Goal: Task Accomplishment & Management: Use online tool/utility

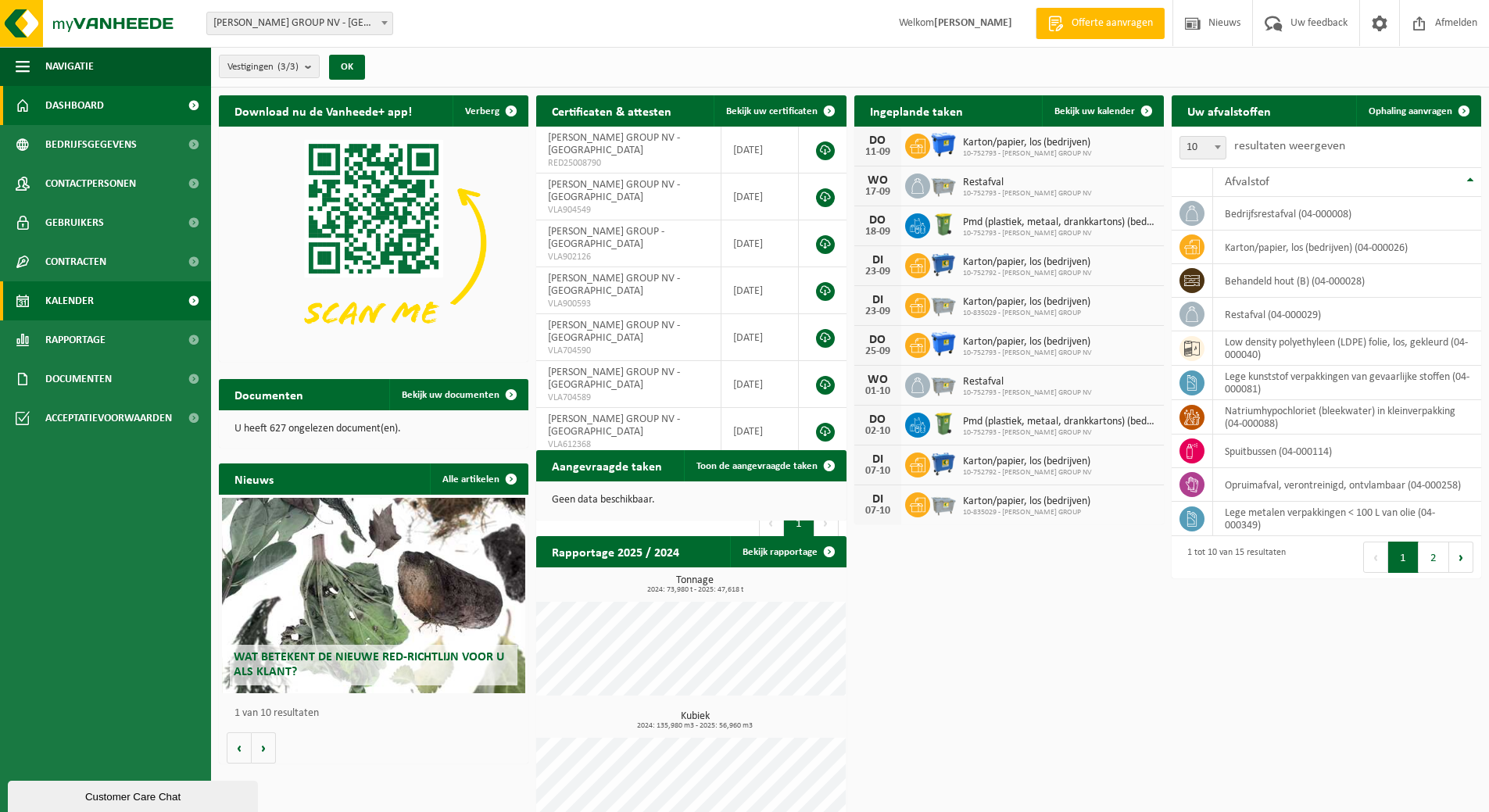
click at [77, 296] on span "Kalender" at bounding box center [69, 300] width 49 height 39
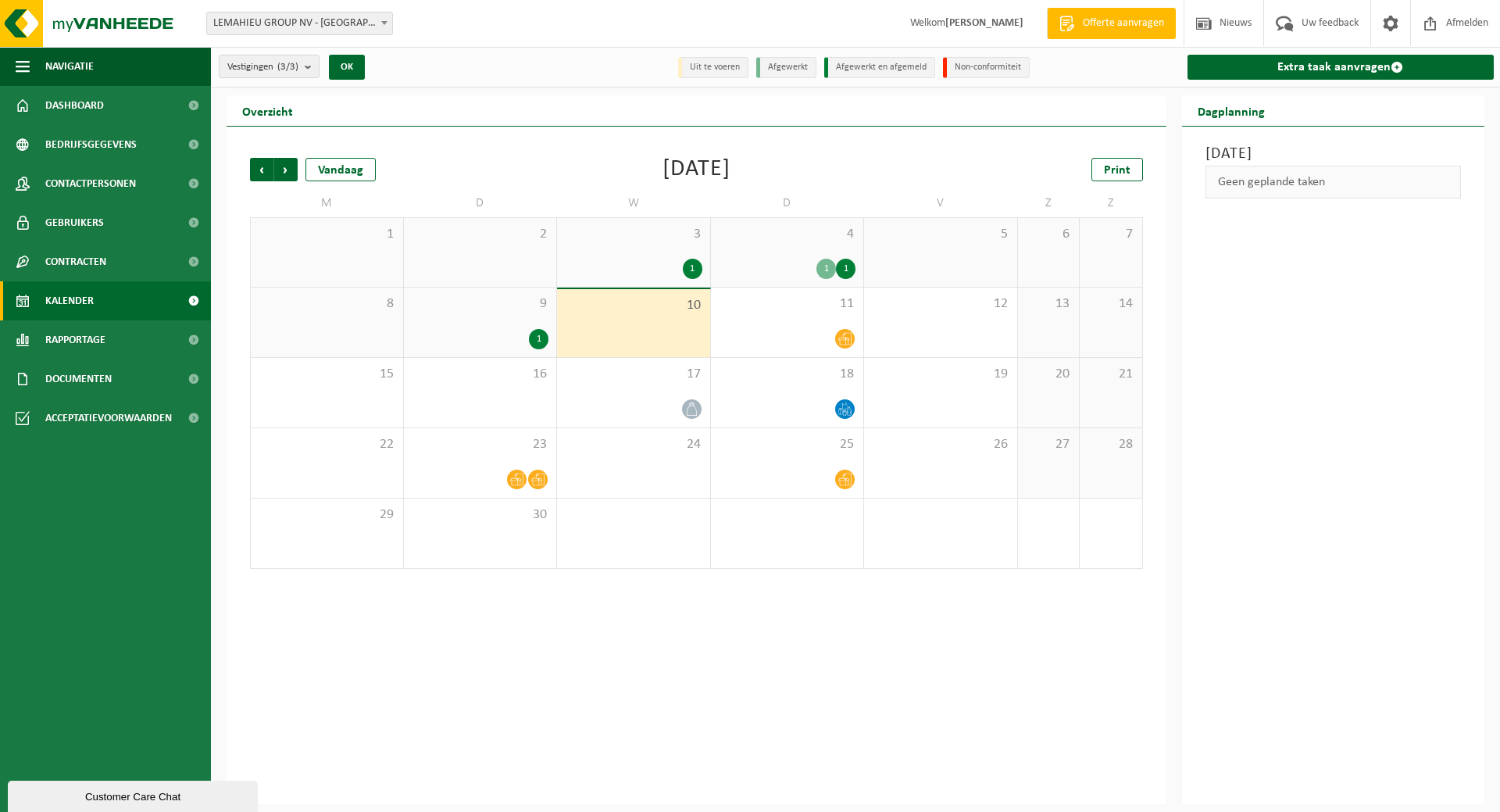
click at [633, 328] on div "10" at bounding box center [633, 322] width 153 height 68
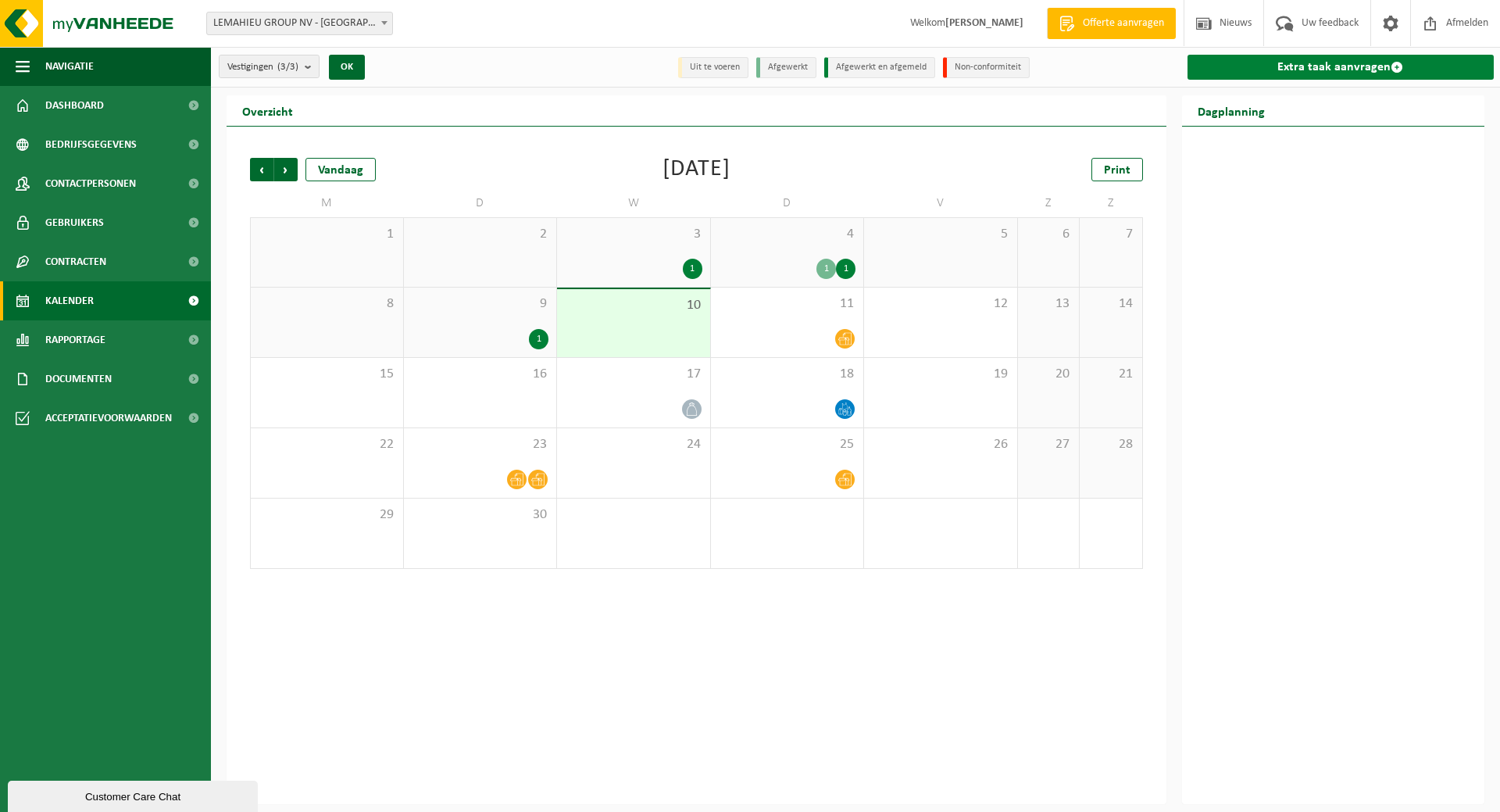
click at [1376, 63] on link "Extra taak aanvragen" at bounding box center [1341, 67] width 307 height 25
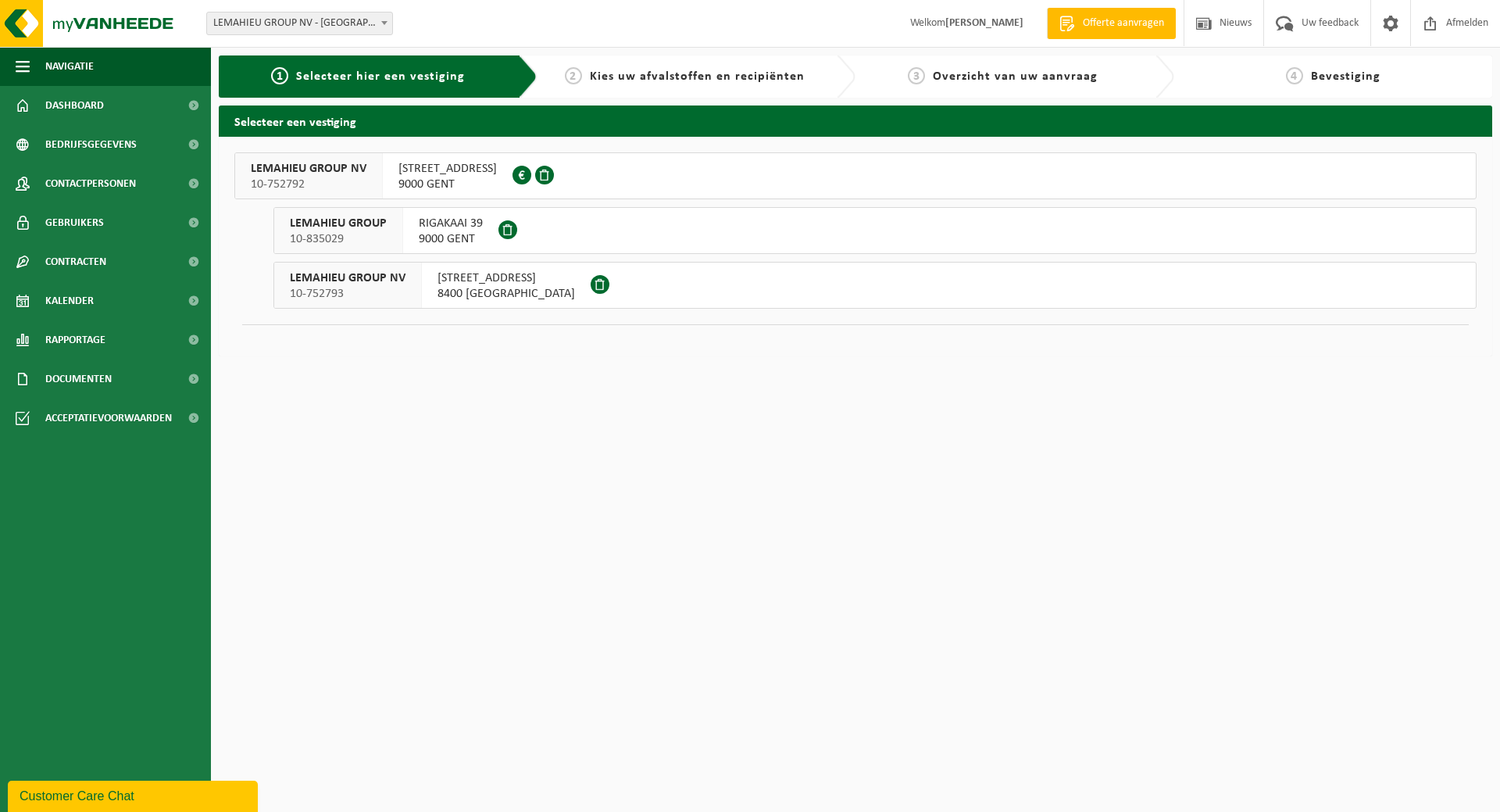
click at [536, 284] on span "VERGUNNINGENSTRAAT 6" at bounding box center [506, 278] width 138 height 15
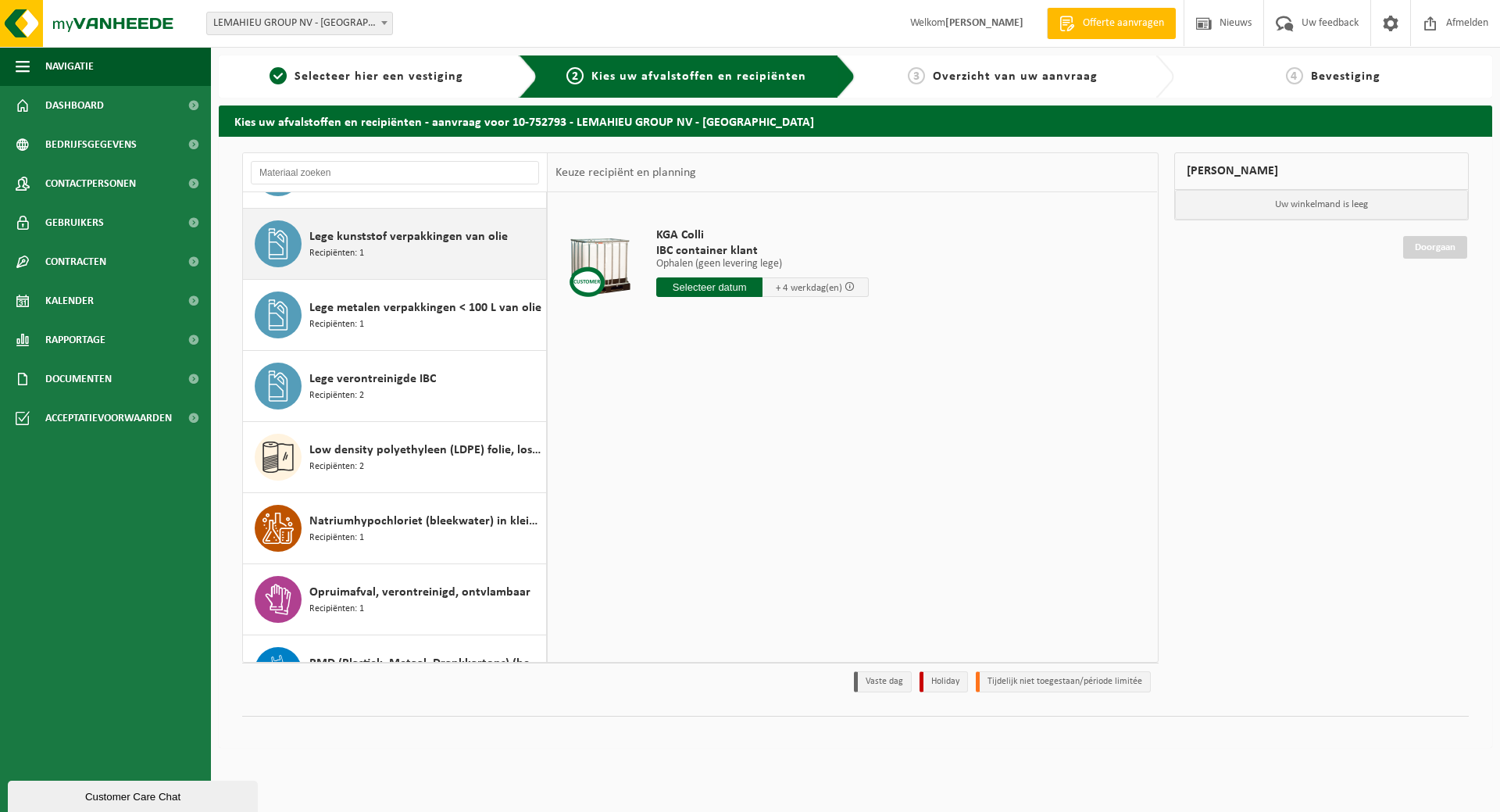
scroll to position [274, 0]
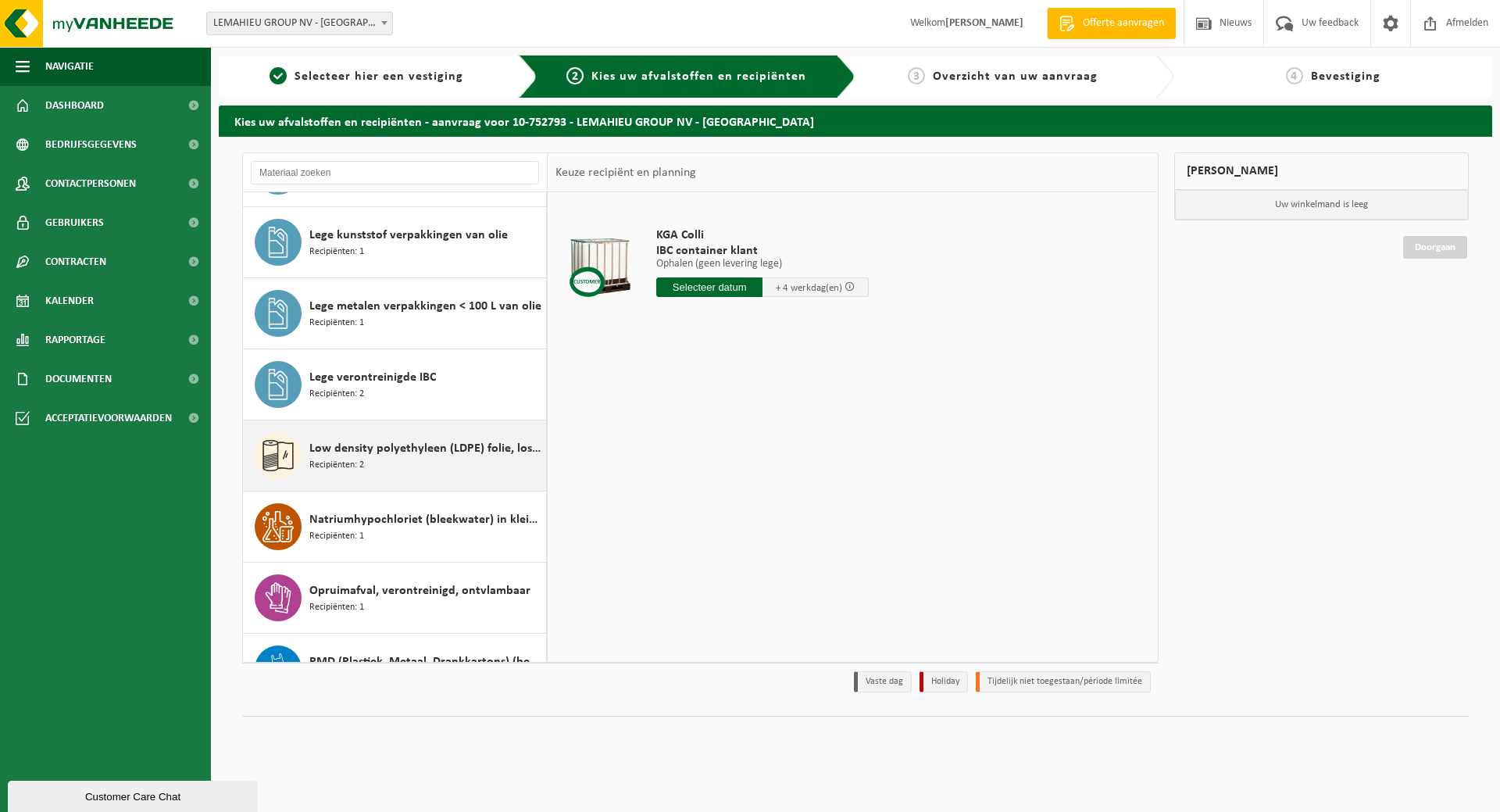
click at [385, 453] on span "Low density polyethyleen (LDPE) folie, los, gekleurd" at bounding box center [425, 449] width 232 height 19
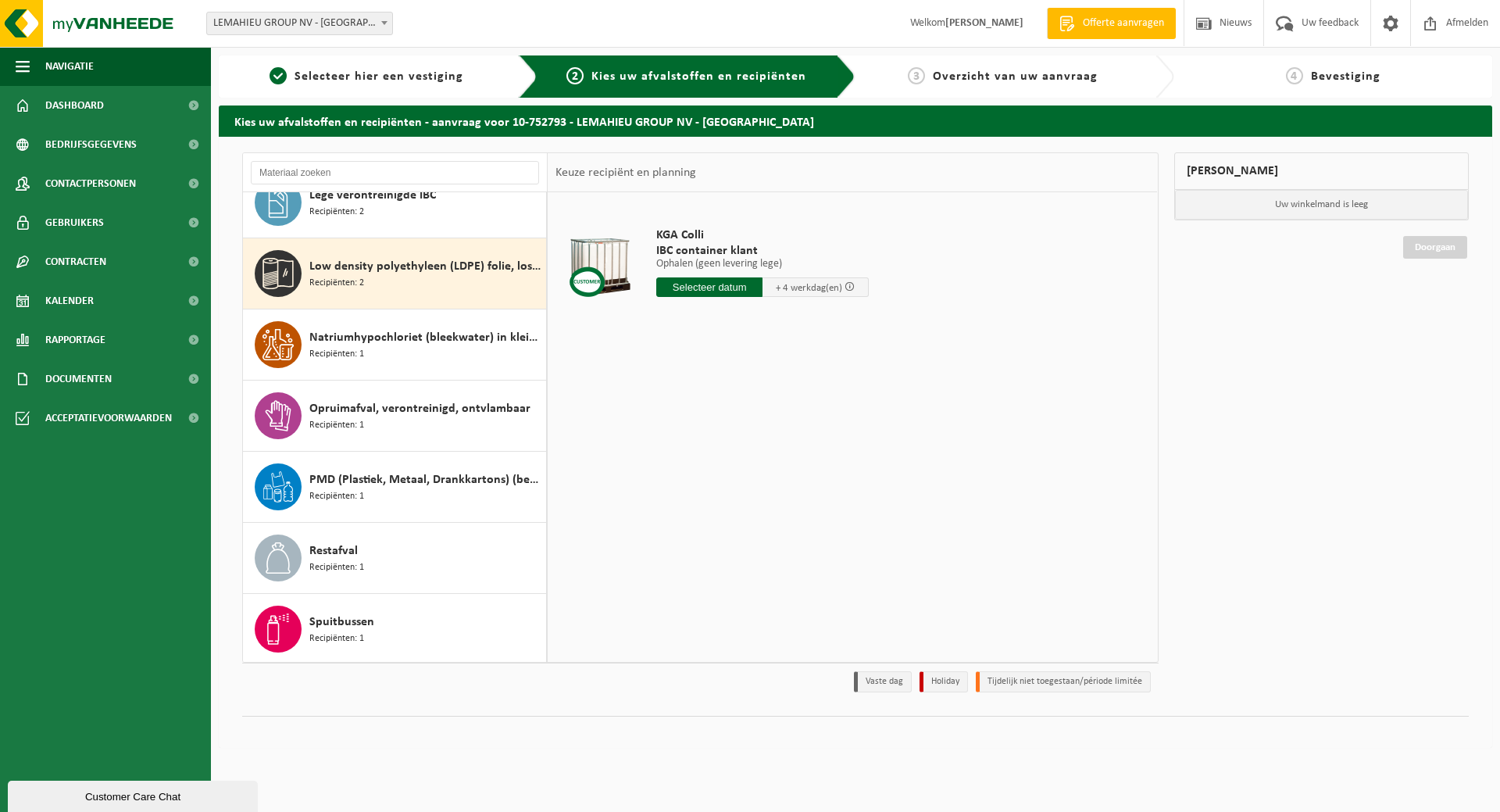
scroll to position [455, 0]
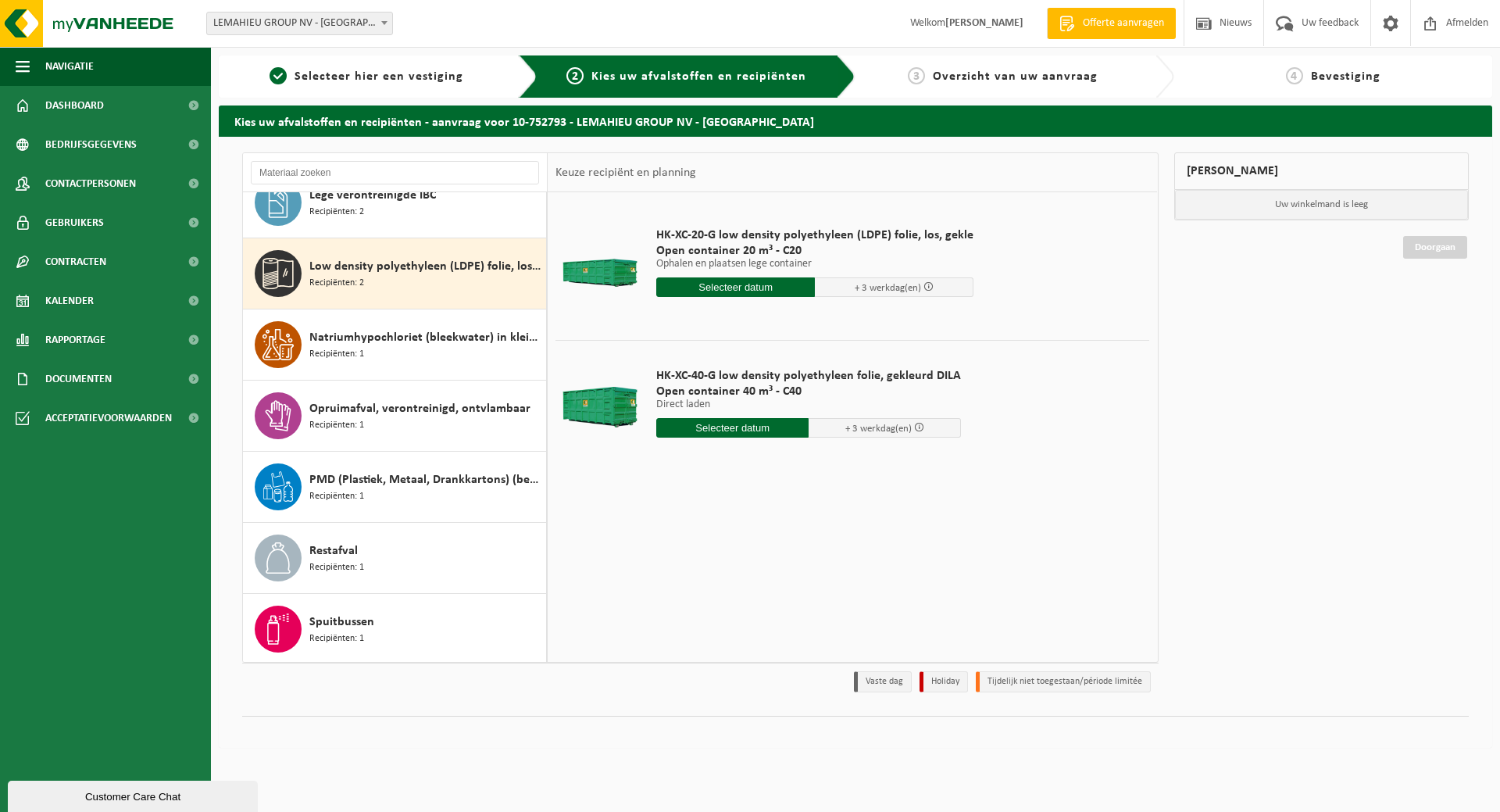
click at [745, 284] on input "text" at bounding box center [736, 287] width 159 height 19
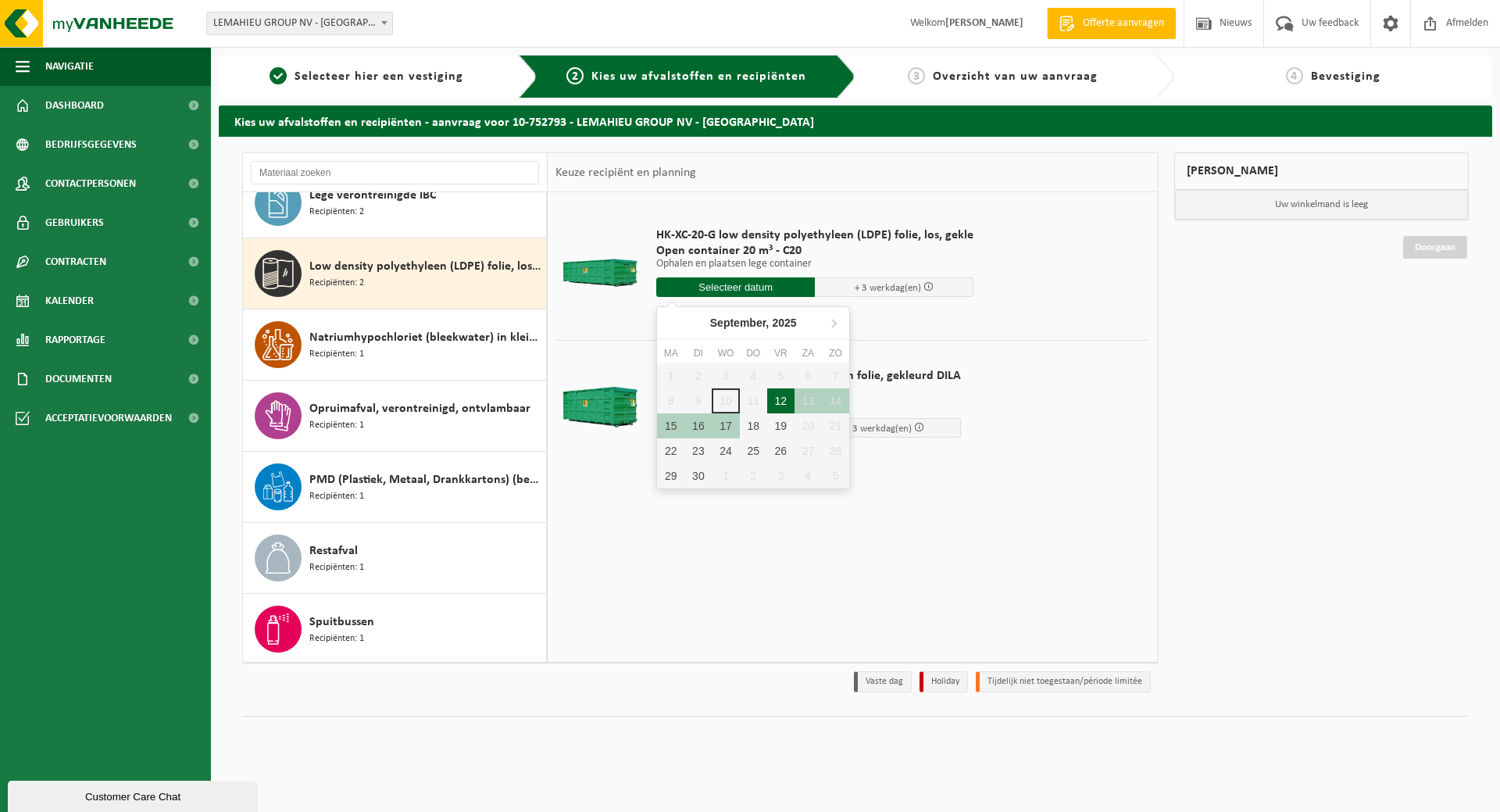
click at [776, 403] on div "12" at bounding box center [781, 401] width 28 height 25
type input "Van 2025-09-12"
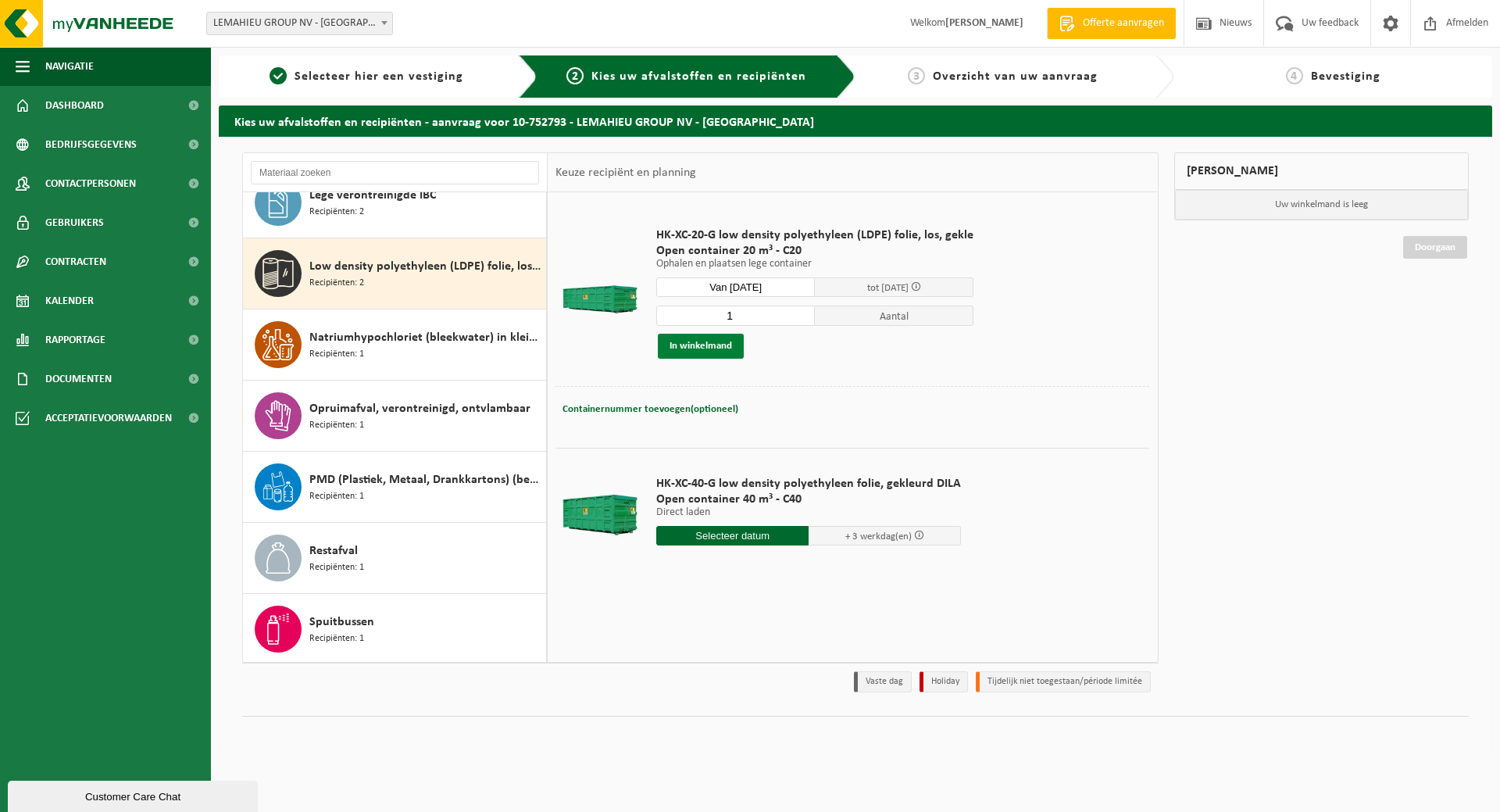
click at [694, 347] on button "In winkelmand" at bounding box center [701, 346] width 86 height 25
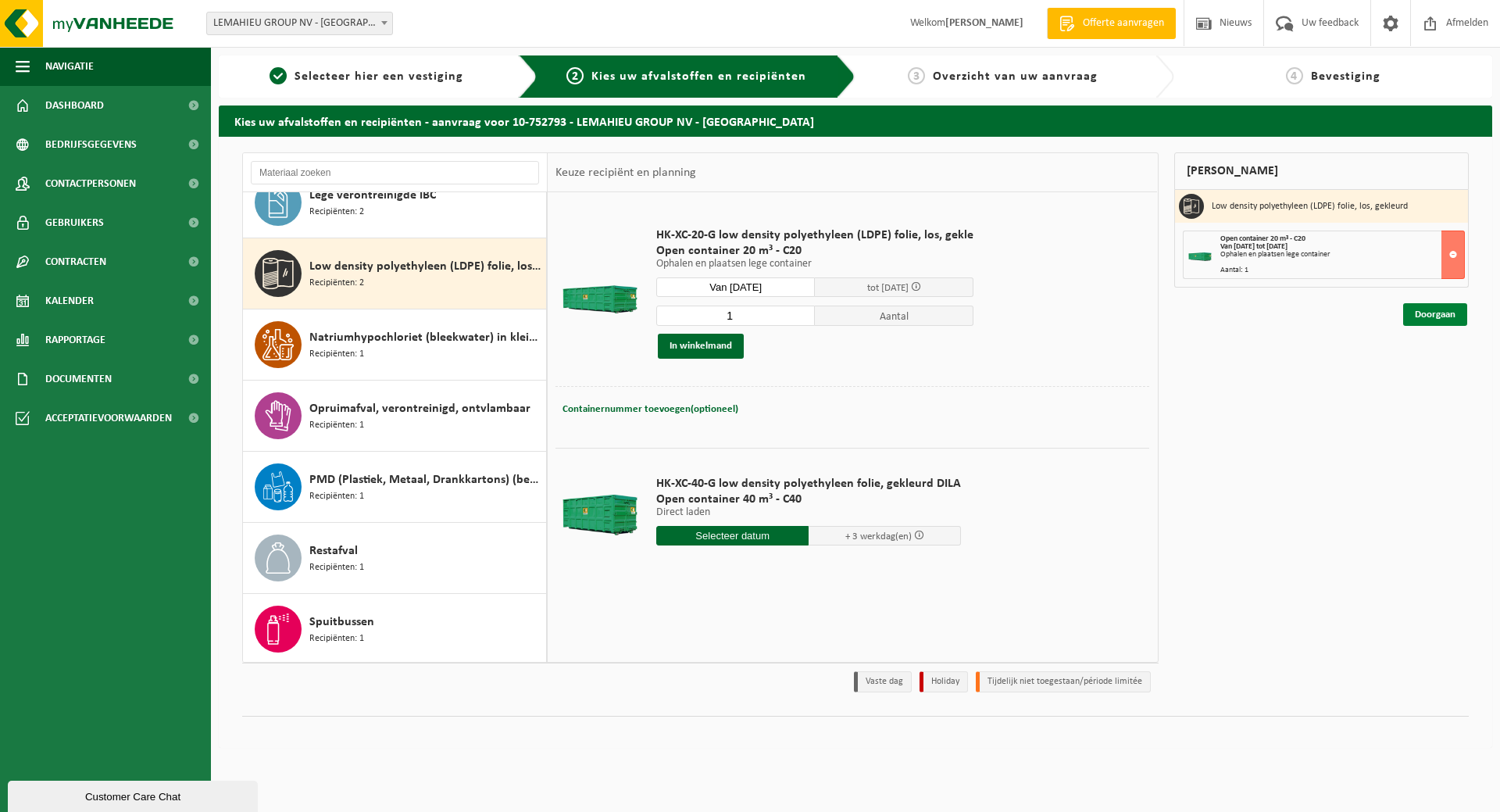
click at [1442, 312] on link "Doorgaan" at bounding box center [1435, 315] width 64 height 23
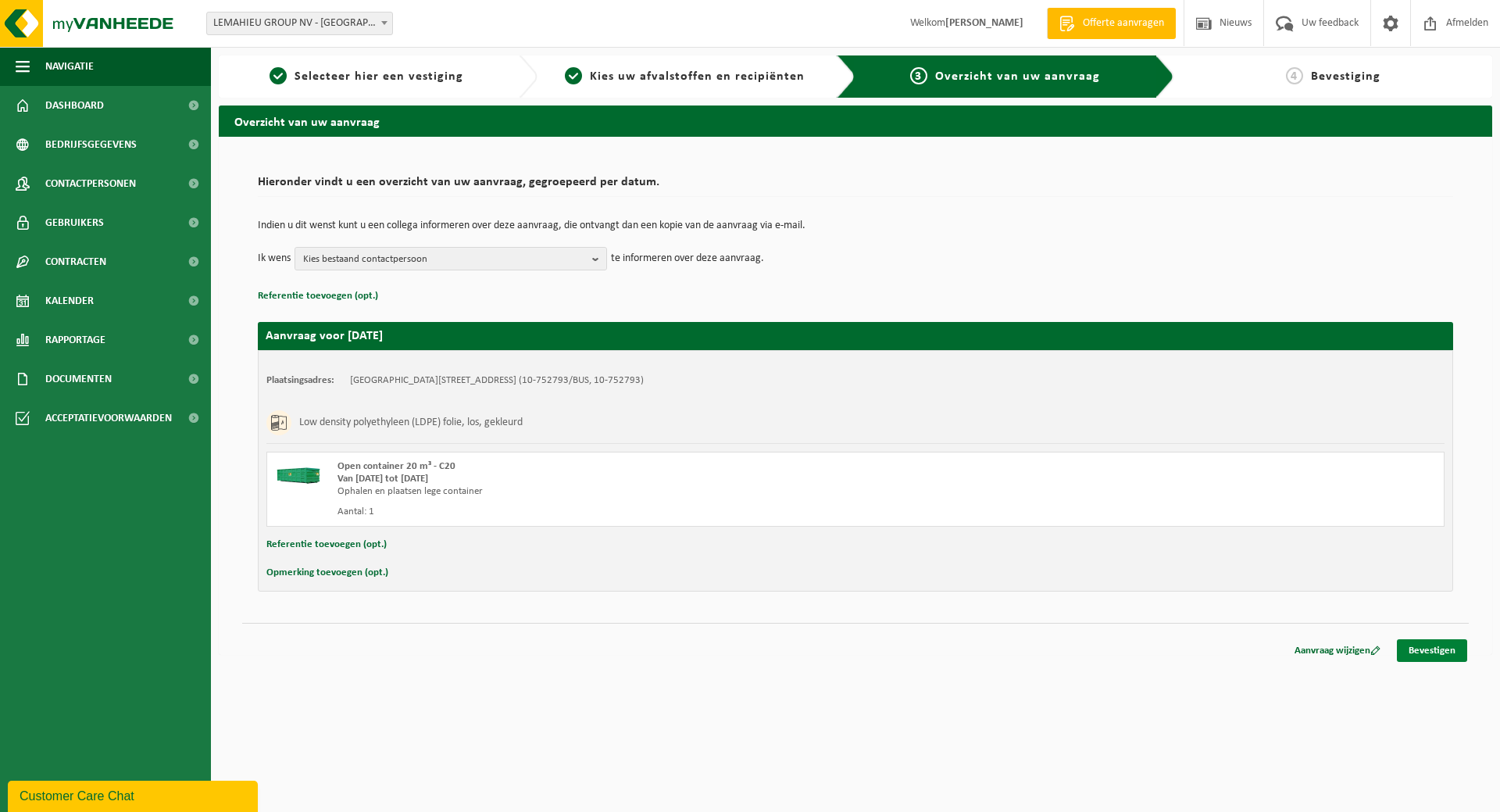
click at [1430, 652] on link "Bevestigen" at bounding box center [1433, 650] width 71 height 23
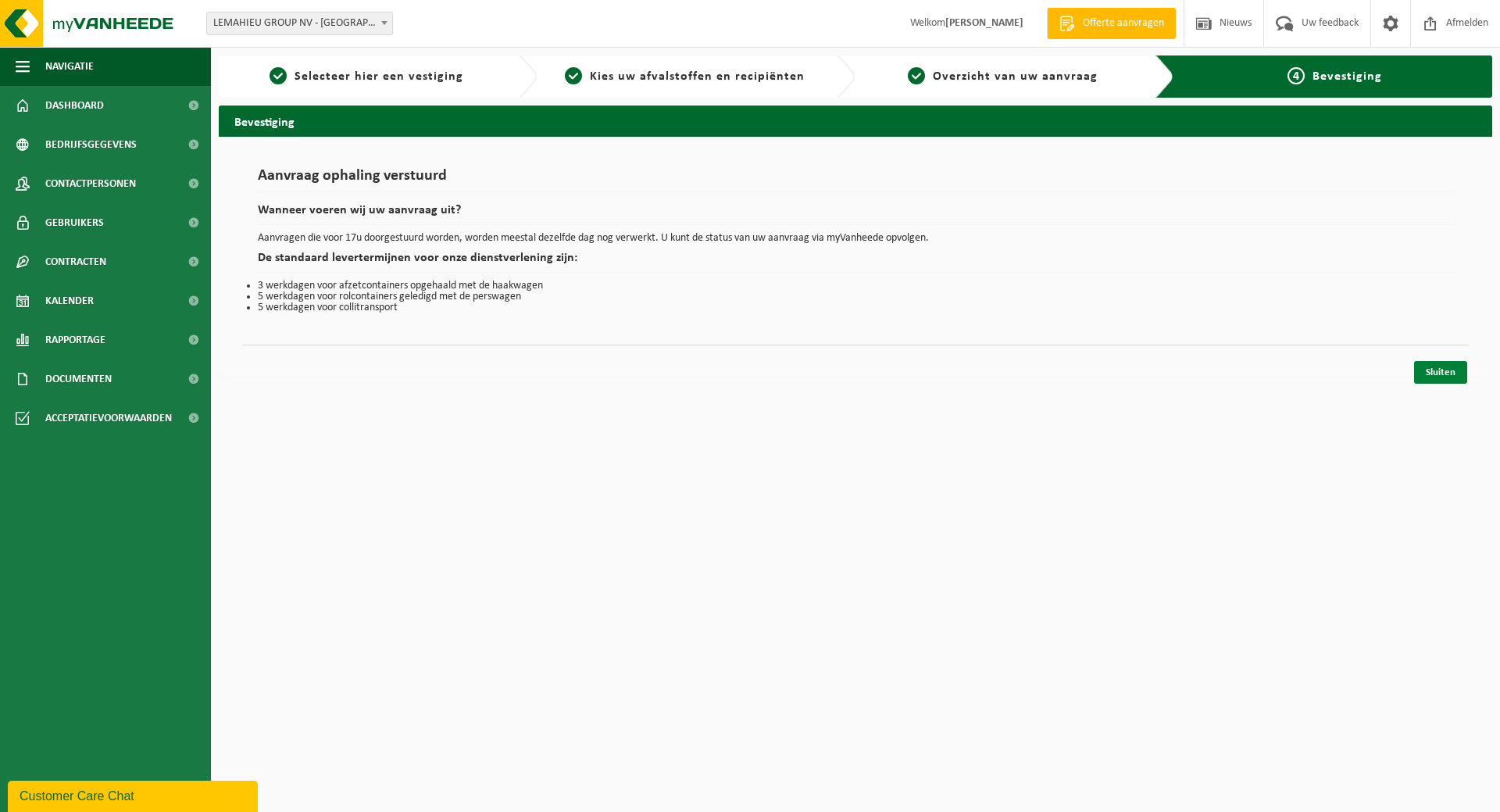
click at [1438, 373] on link "Sluiten" at bounding box center [1442, 372] width 54 height 23
